Goal: Ask a question

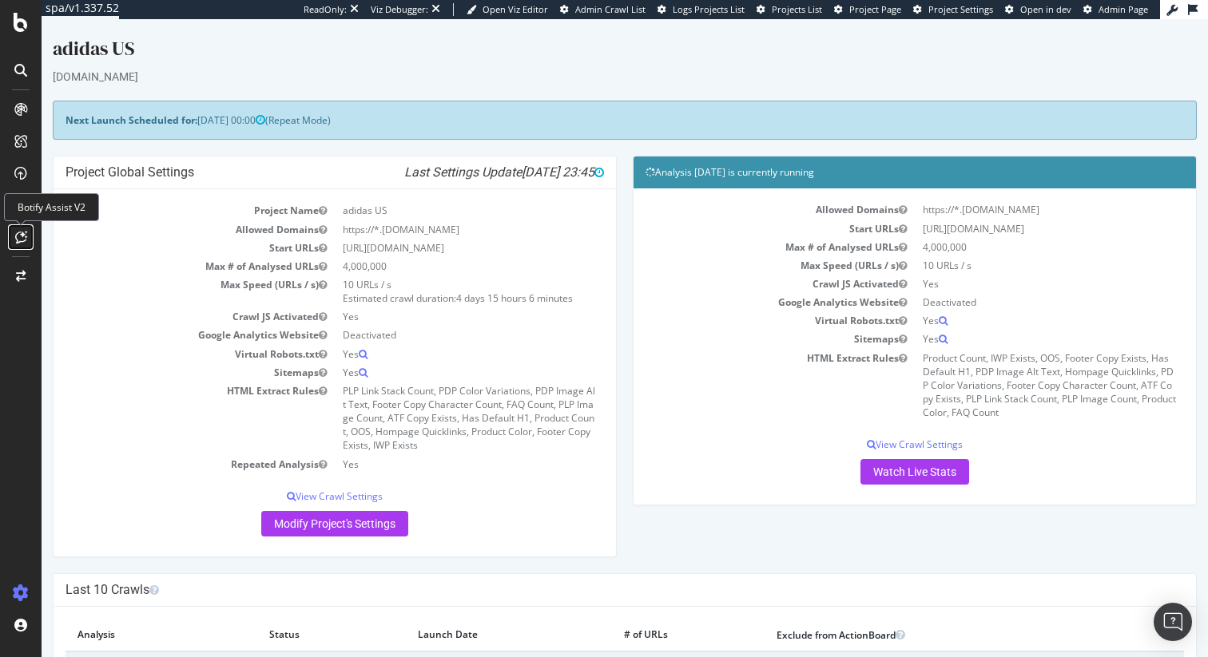
click at [30, 244] on div at bounding box center [21, 237] width 26 height 26
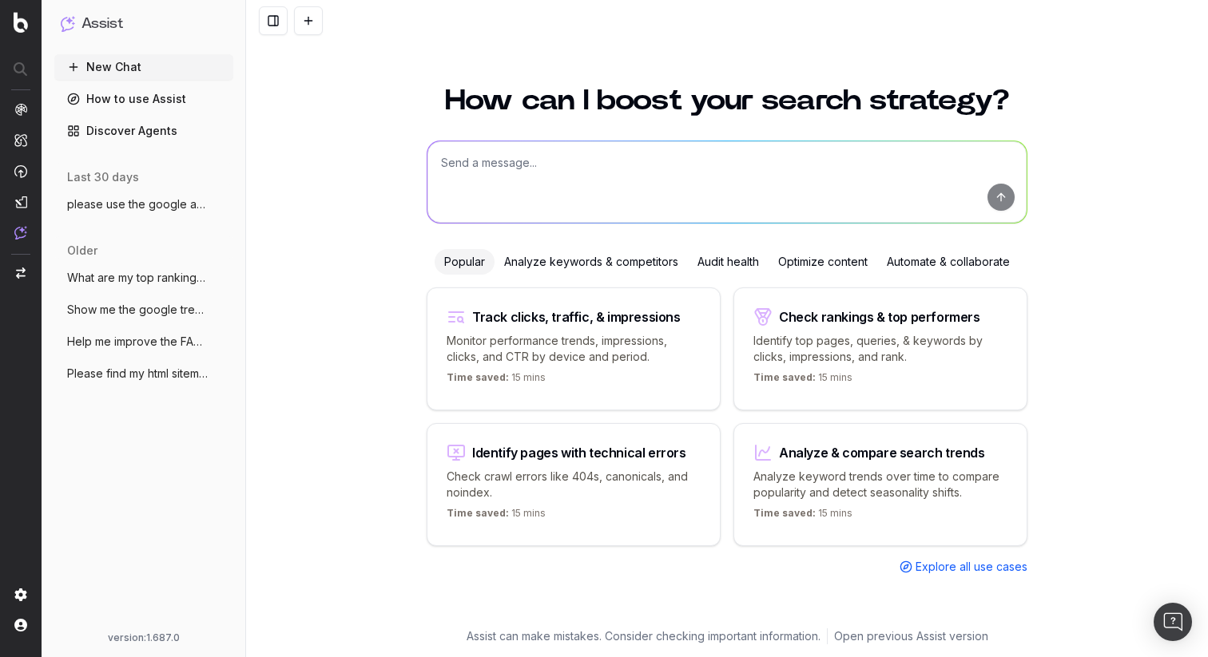
click at [530, 204] on textarea at bounding box center [726, 181] width 599 height 81
click at [538, 176] on textarea at bounding box center [726, 181] width 599 height 81
type textarea "need people also ask results for keyword [black friday adidas]"
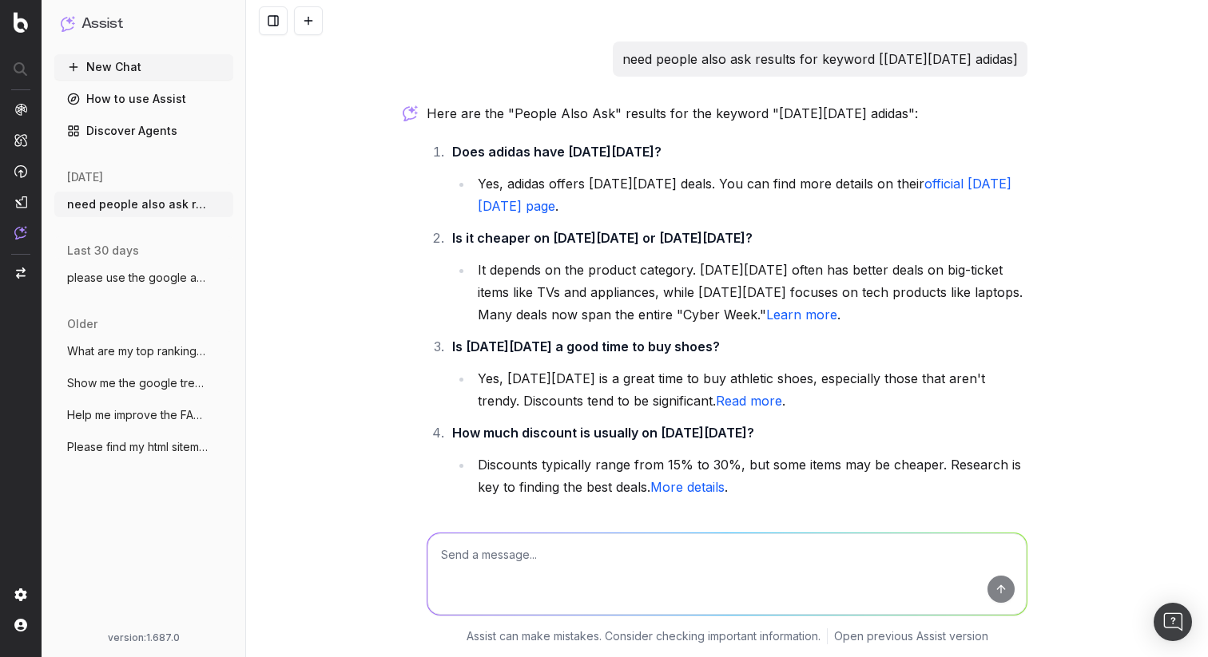
click at [568, 637] on p "Assist can make mistakes. Consider checking important information." at bounding box center [643, 637] width 354 height 16
click at [567, 576] on textarea at bounding box center [726, 573] width 599 height 81
type textarea "people also ask results for [black friday shoes]"
